Goal: Communication & Community: Connect with others

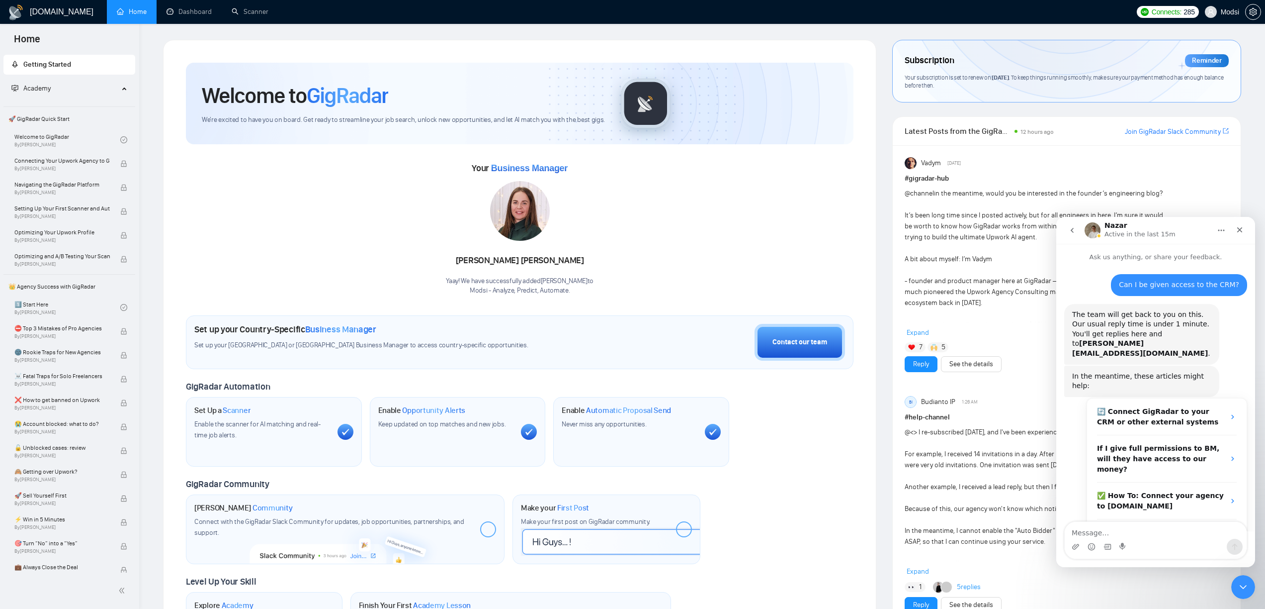
scroll to position [94, 0]
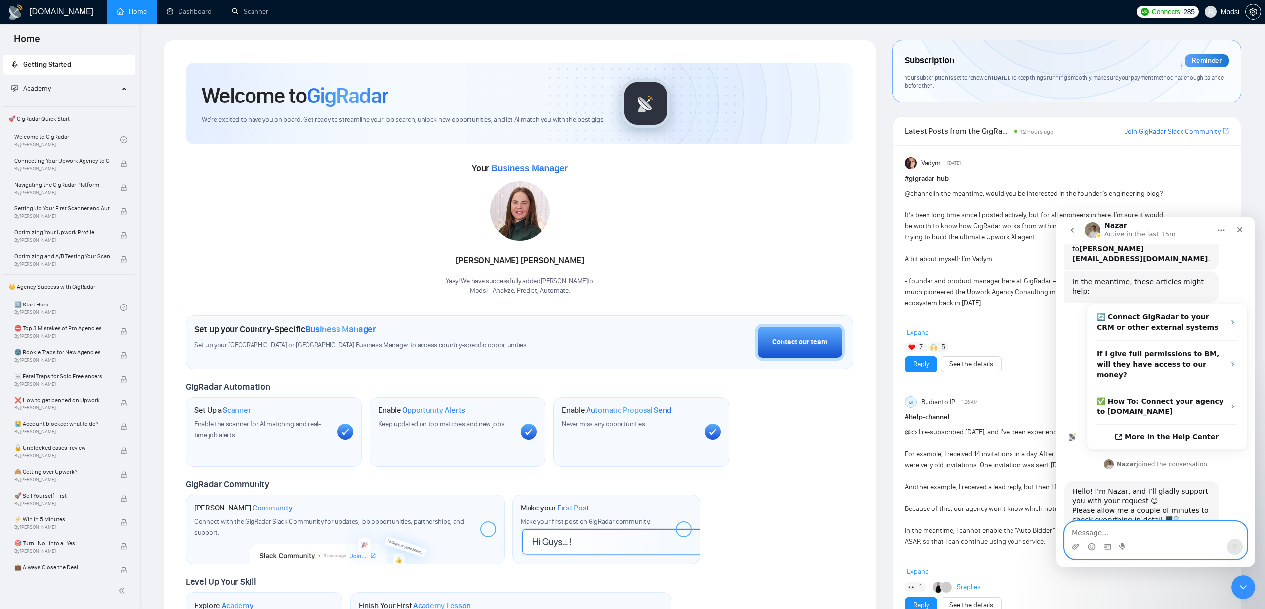
click at [1166, 537] on textarea "Message…" at bounding box center [1156, 530] width 182 height 17
click at [1174, 535] on textarea "Message…" at bounding box center [1156, 530] width 182 height 17
type textarea "Thanks"
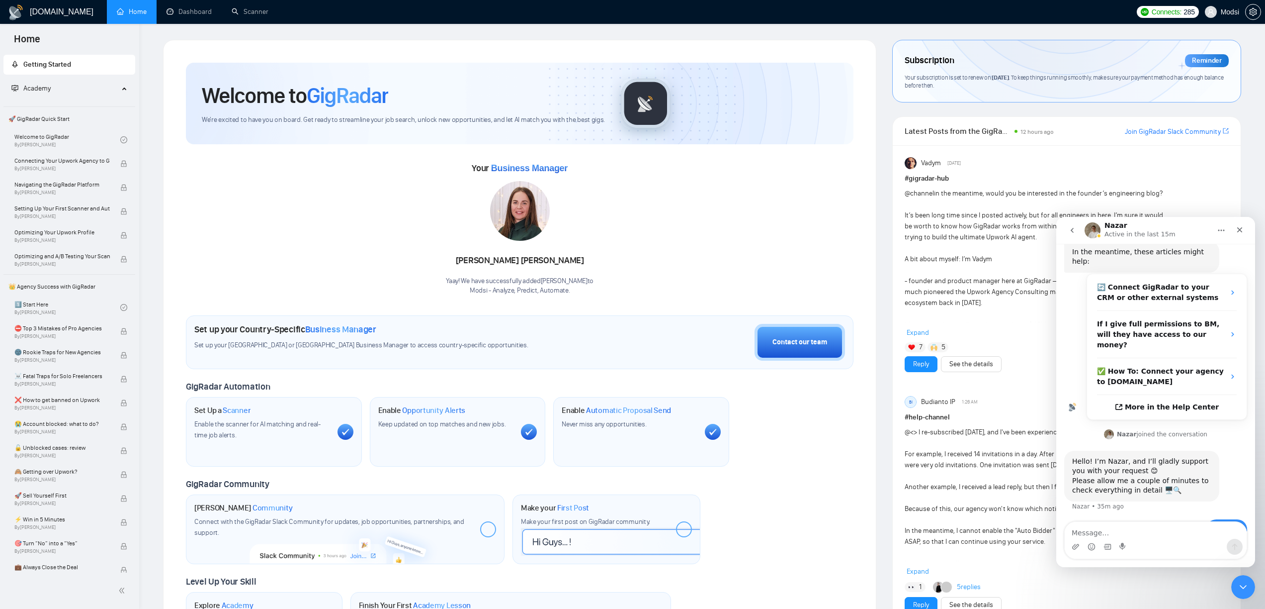
click at [736, 306] on div "Welcome to GigRadar We're excited to have you on board. Get ready to streamline…" at bounding box center [520, 364] width 668 height 602
click at [1247, 12] on span "setting" at bounding box center [1253, 12] width 15 height 8
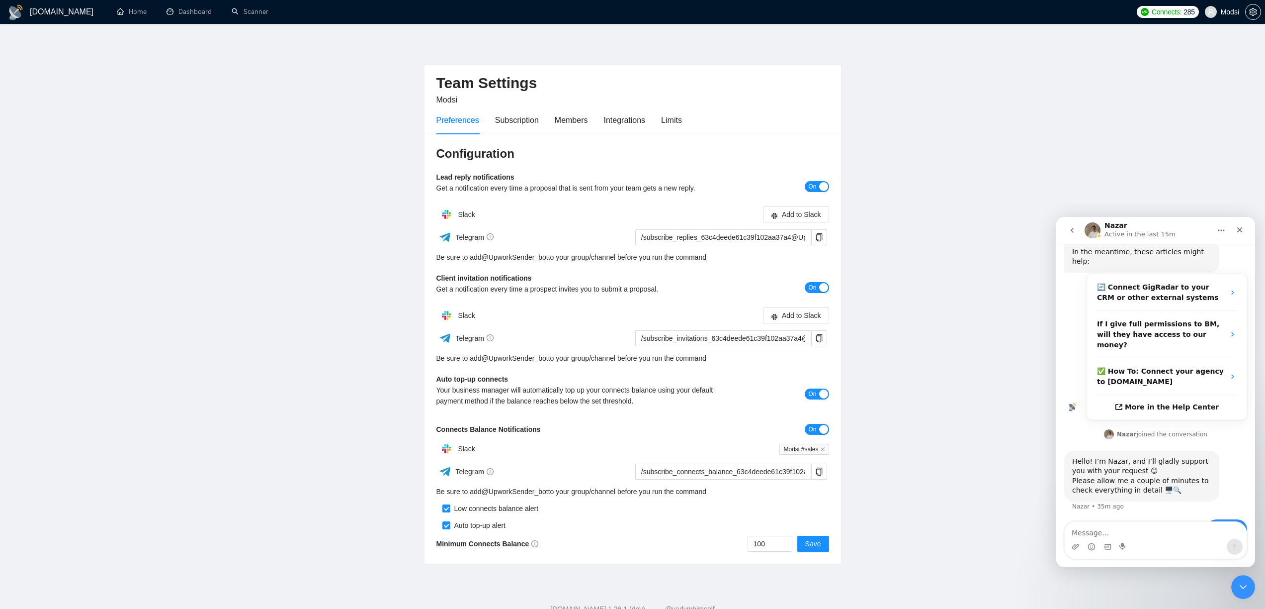
click at [338, 110] on main "Team Settings Modsi Preferences Subscription Members Integrations Limits Config…" at bounding box center [632, 302] width 1233 height 524
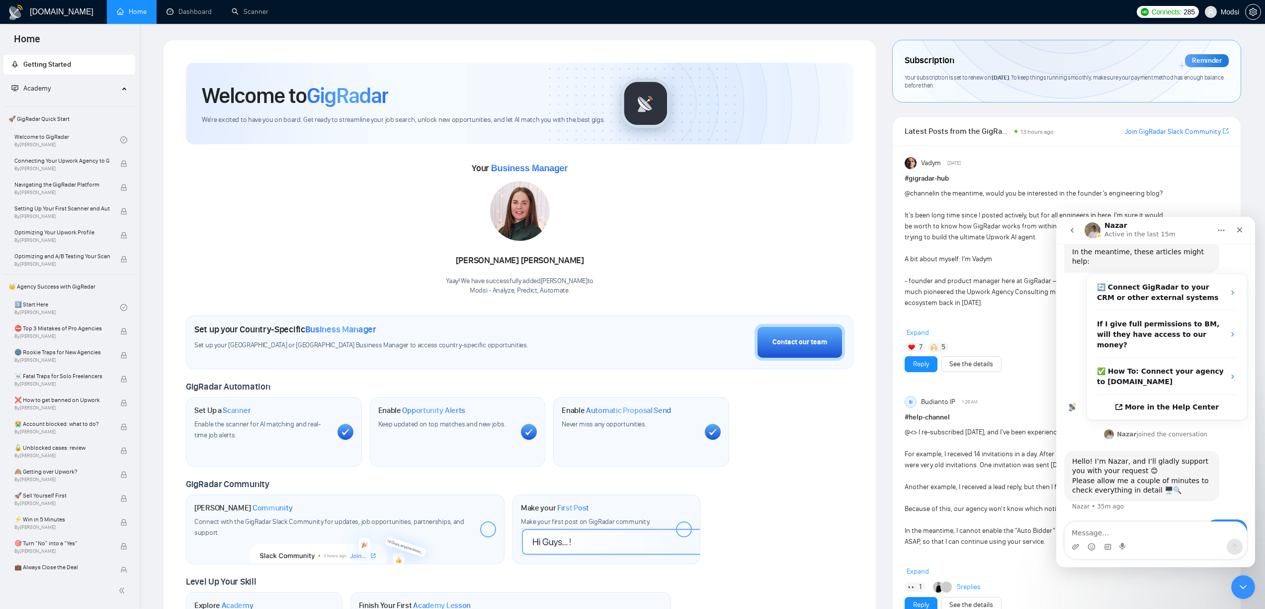
click at [100, 96] on span "Academy" at bounding box center [64, 89] width 107 height 20
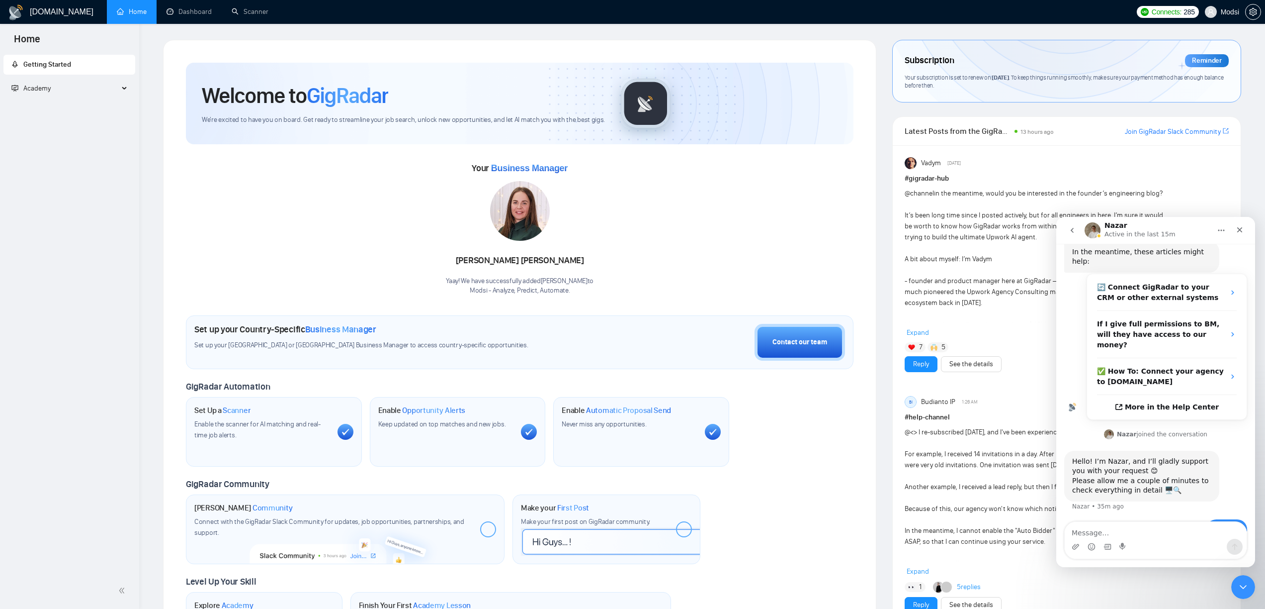
click at [1148, 170] on div "Vadym Sep 26, 2025 # gigradar-hub @channel in the meantime, would you be intere…" at bounding box center [1067, 264] width 324 height 215
click at [1143, 134] on link "Join GigRadar Slack Community" at bounding box center [1173, 131] width 96 height 11
